Goal: Find contact information: Obtain details needed to contact an individual or organization

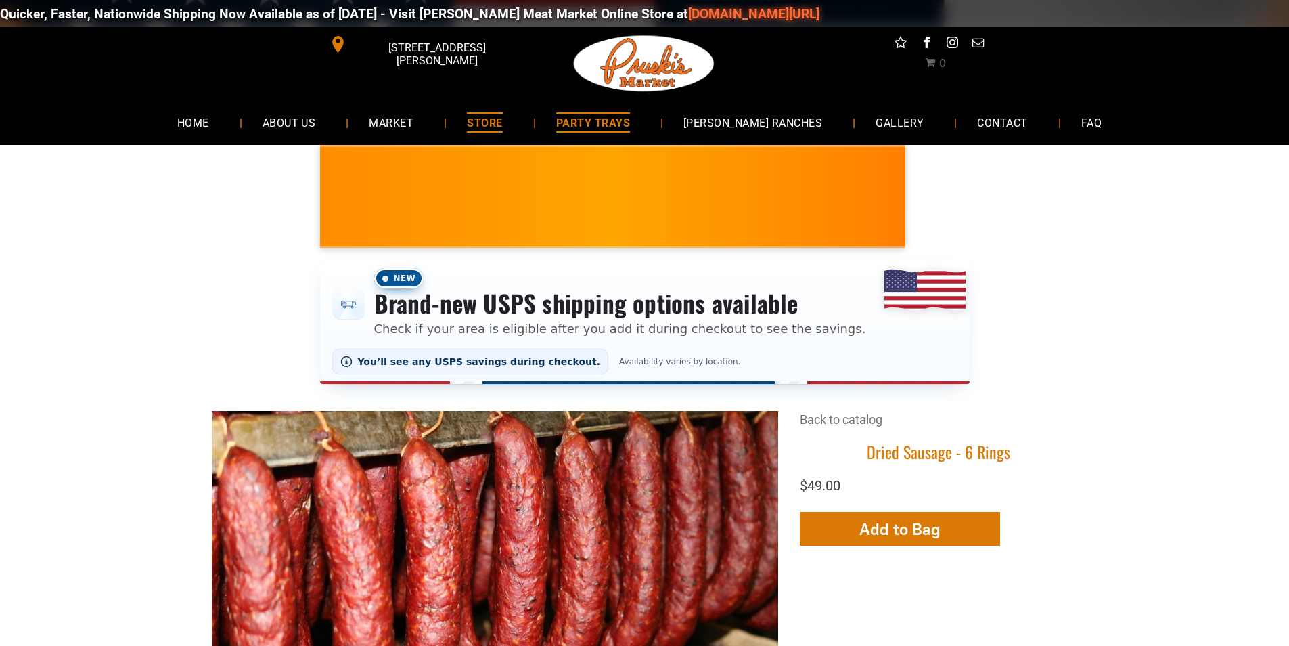
click at [623, 110] on link "PARTY TRAYS" at bounding box center [593, 122] width 114 height 36
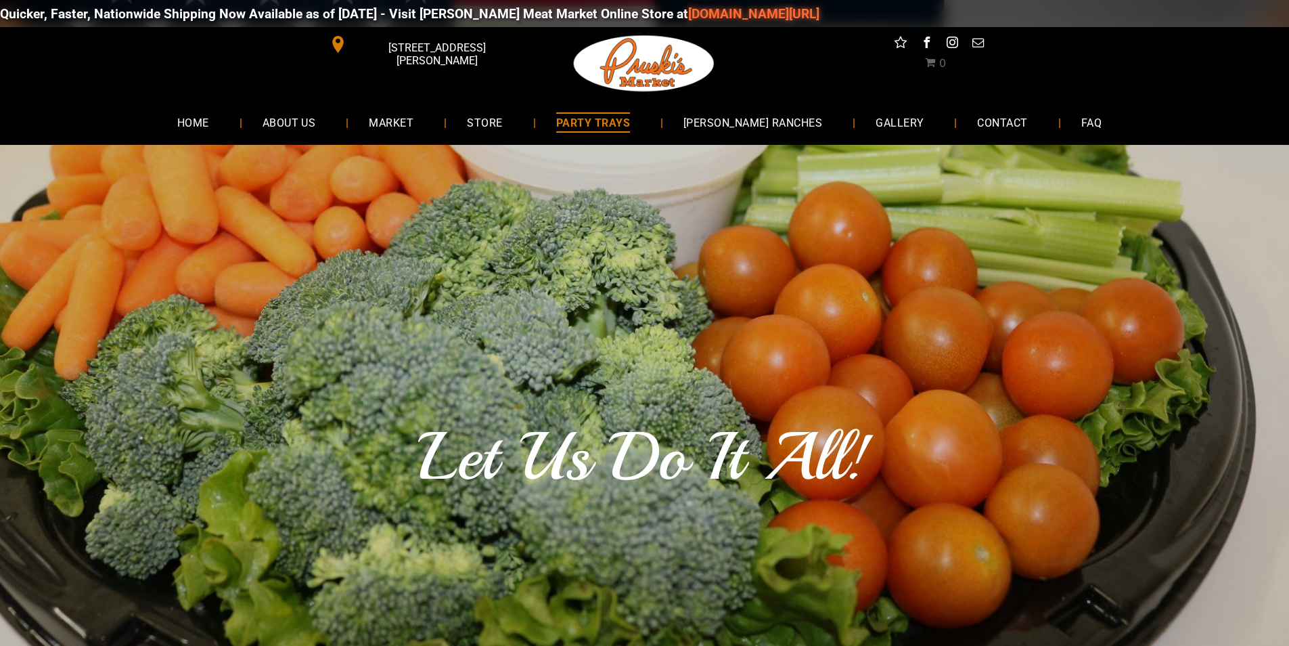
click at [622, 11] on div "Quicker, Faster, Nationwide Shipping Now Available as of 8-19-2025 - Visit Prus…" at bounding box center [644, 13] width 1289 height 41
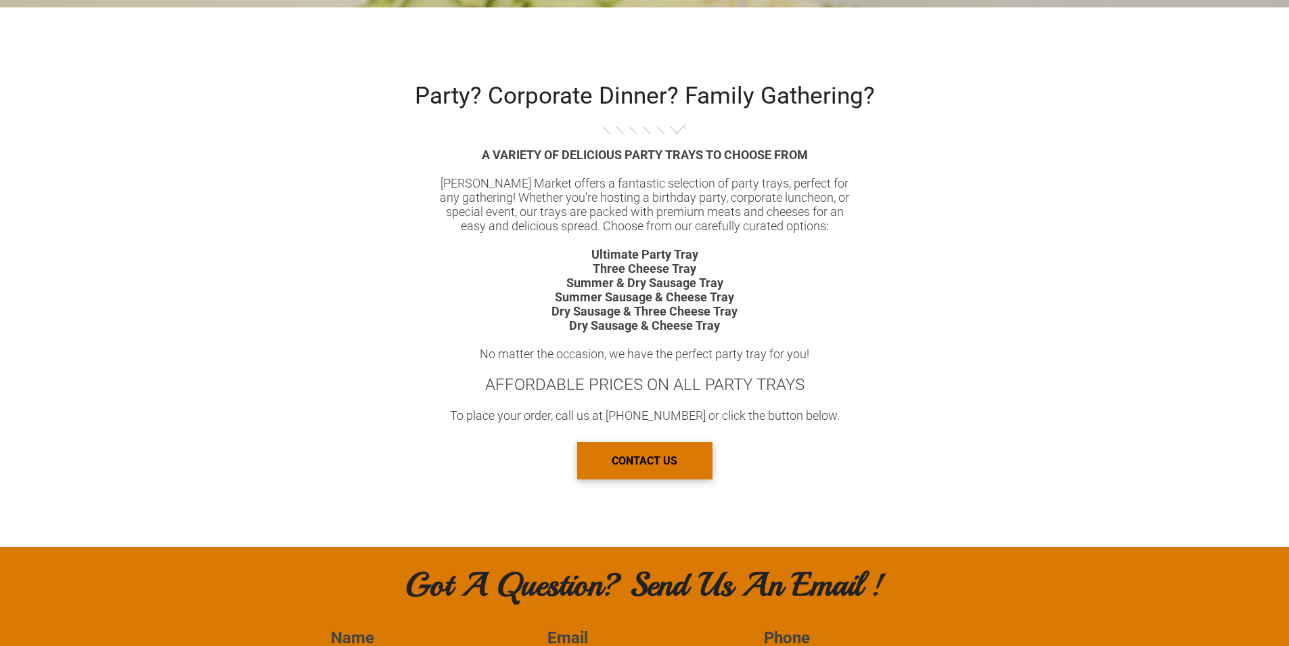
scroll to position [880, 0]
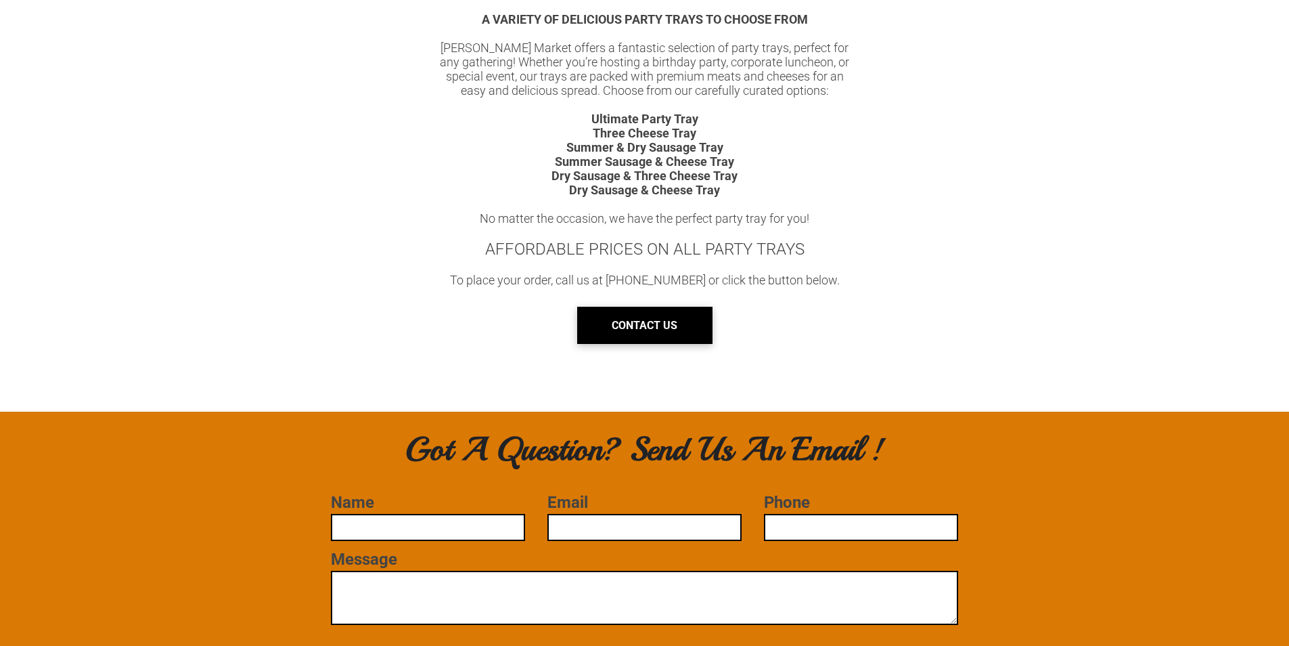
click at [648, 328] on span "CONTACT US" at bounding box center [645, 325] width 66 height 35
